Goal: Browse casually

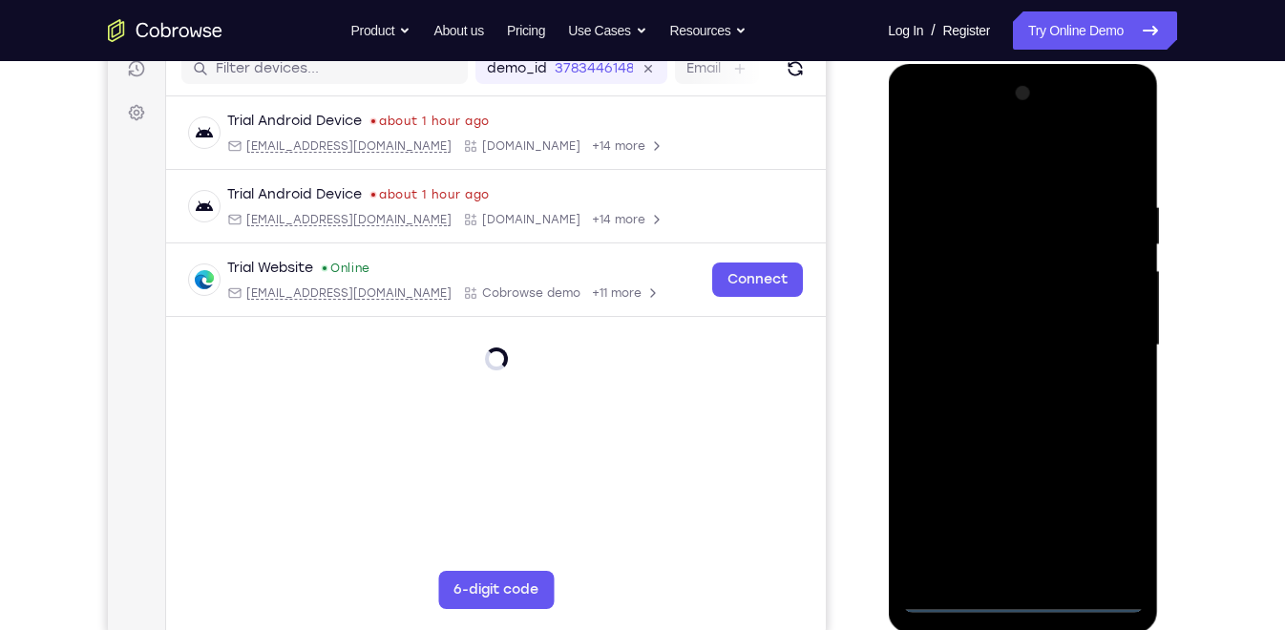
click at [1036, 604] on div at bounding box center [1022, 345] width 241 height 535
click at [1098, 517] on div at bounding box center [1022, 345] width 241 height 535
click at [1101, 118] on div at bounding box center [1022, 345] width 241 height 535
click at [1128, 157] on div at bounding box center [1022, 345] width 241 height 535
click at [919, 124] on div at bounding box center [1022, 345] width 241 height 535
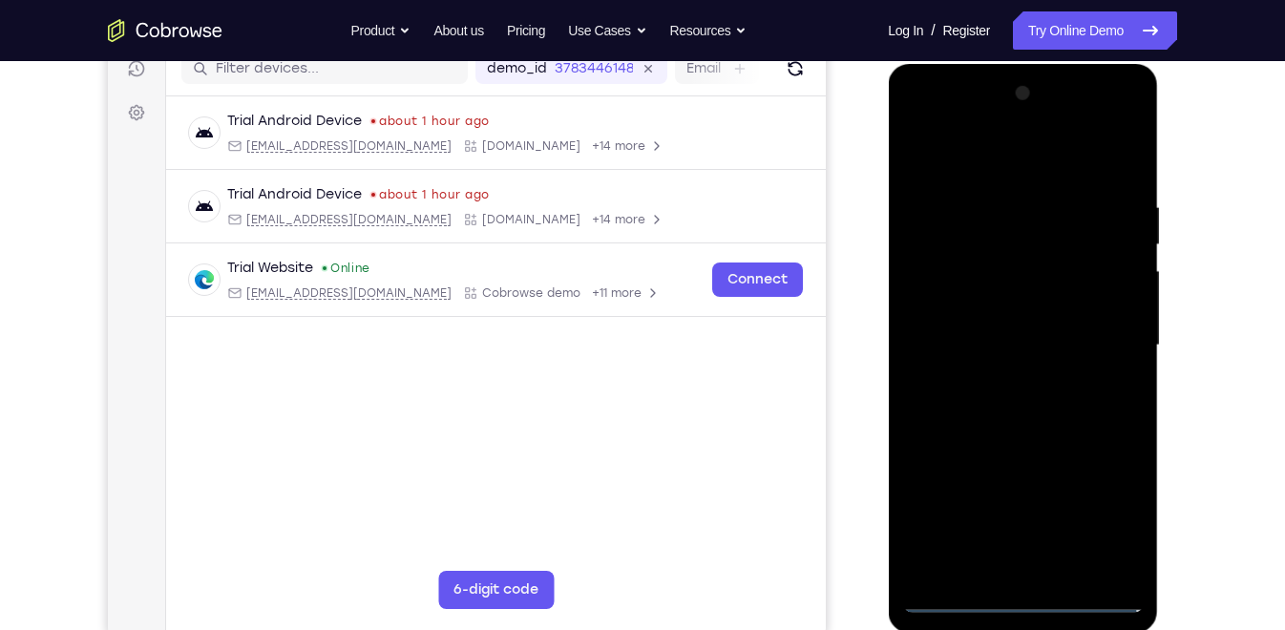
click at [1099, 329] on div at bounding box center [1022, 345] width 241 height 535
click at [1001, 375] on div at bounding box center [1022, 345] width 241 height 535
click at [1026, 324] on div at bounding box center [1022, 345] width 241 height 535
click at [1031, 304] on div at bounding box center [1022, 345] width 241 height 535
click at [1024, 372] on div at bounding box center [1022, 345] width 241 height 535
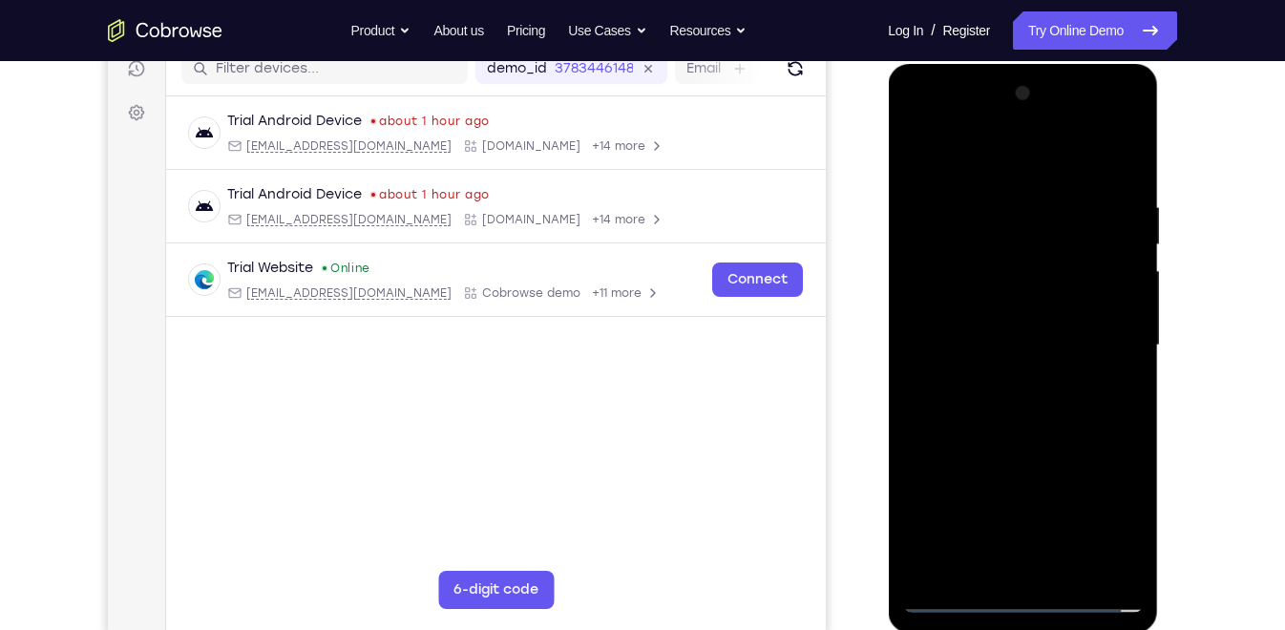
click at [979, 252] on div at bounding box center [1022, 345] width 241 height 535
click at [1025, 413] on div at bounding box center [1022, 345] width 241 height 535
click at [1026, 415] on div at bounding box center [1022, 345] width 241 height 535
click at [1030, 411] on div at bounding box center [1022, 345] width 241 height 535
click at [1016, 409] on div at bounding box center [1022, 345] width 241 height 535
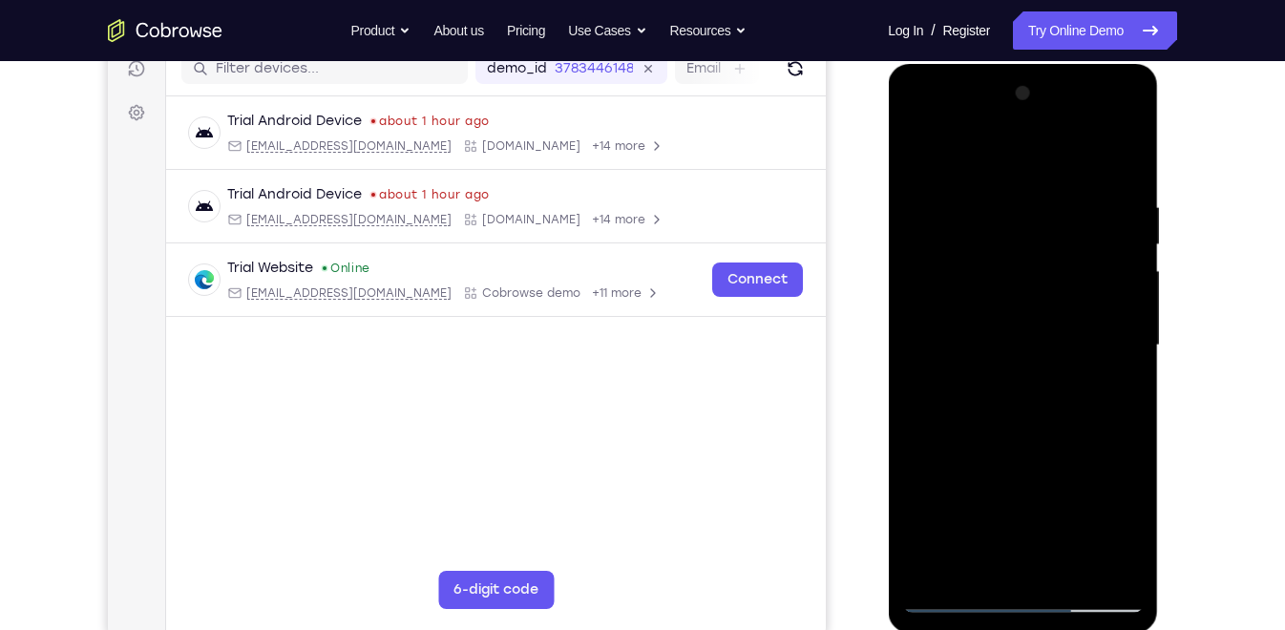
click at [1012, 257] on div at bounding box center [1022, 345] width 241 height 535
click at [1012, 408] on div at bounding box center [1022, 345] width 241 height 535
